Goal: Use online tool/utility: Utilize a website feature to perform a specific function

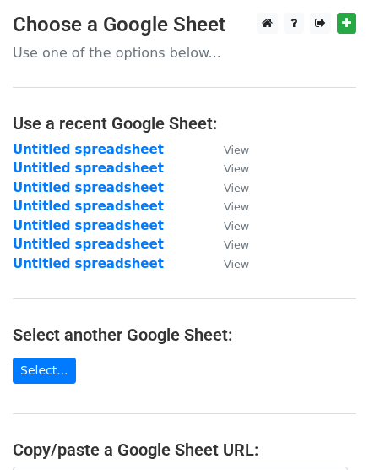
scroll to position [317, 0]
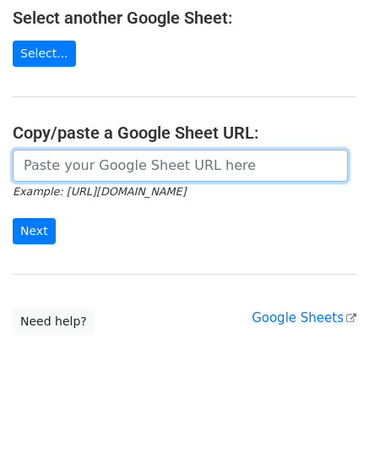
click at [70, 163] on input "url" at bounding box center [180, 165] width 335 height 32
paste input "[URL][DOMAIN_NAME]"
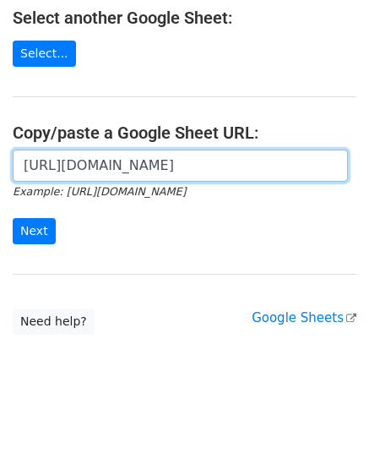
scroll to position [0, 370]
type input "[URL][DOMAIN_NAME]"
click at [13, 218] on input "Next" at bounding box center [34, 231] width 43 height 26
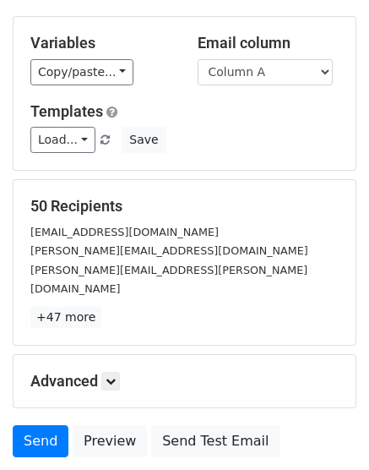
scroll to position [187, 0]
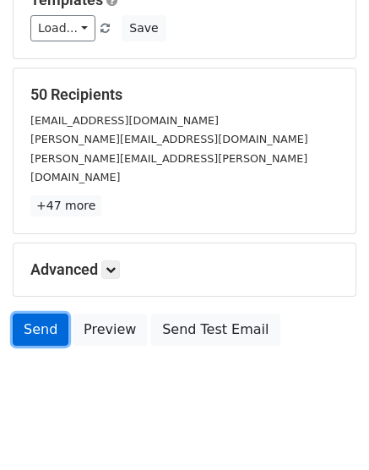
click at [37, 313] on link "Send" at bounding box center [41, 329] width 56 height 32
